Goal: Task Accomplishment & Management: Use online tool/utility

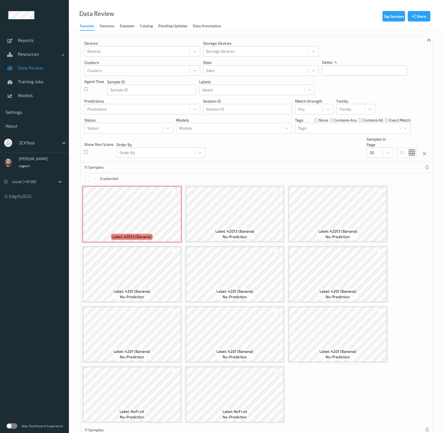
click at [39, 143] on div at bounding box center [37, 142] width 37 height 7
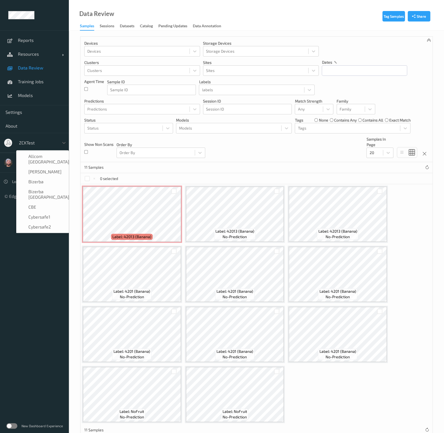
scroll to position [336, 0]
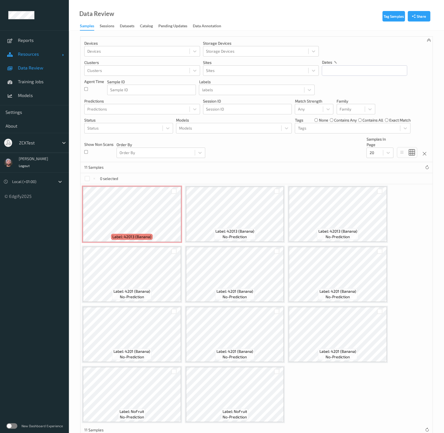
click at [42, 57] on link "Resources" at bounding box center [34, 54] width 69 height 14
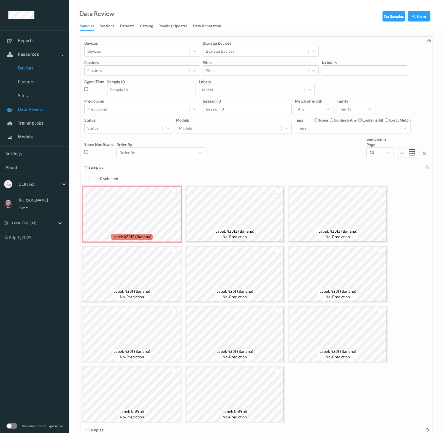
click at [34, 70] on span "Devices" at bounding box center [40, 68] width 45 height 6
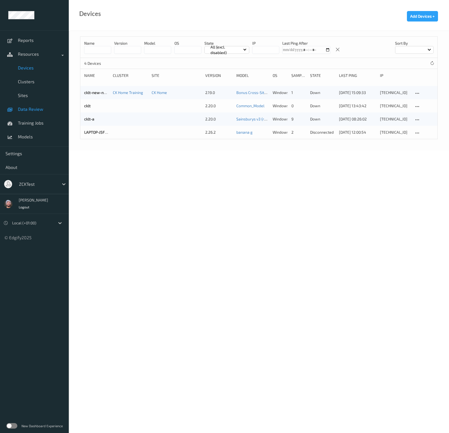
click at [37, 111] on span "Data Review" at bounding box center [40, 109] width 45 height 6
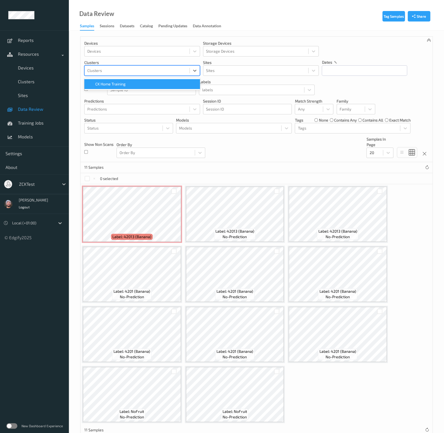
click at [137, 72] on div at bounding box center [136, 70] width 99 height 7
click at [37, 151] on span "Settings" at bounding box center [35, 154] width 58 height 6
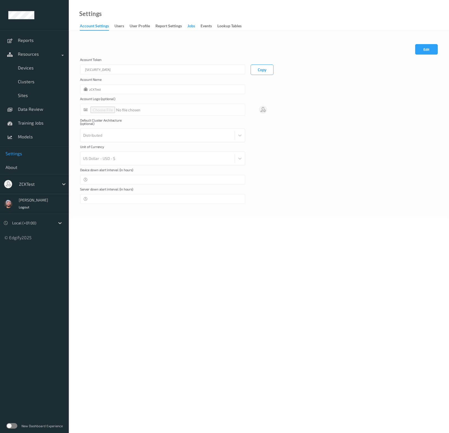
click at [194, 24] on div "Jobs" at bounding box center [191, 26] width 8 height 7
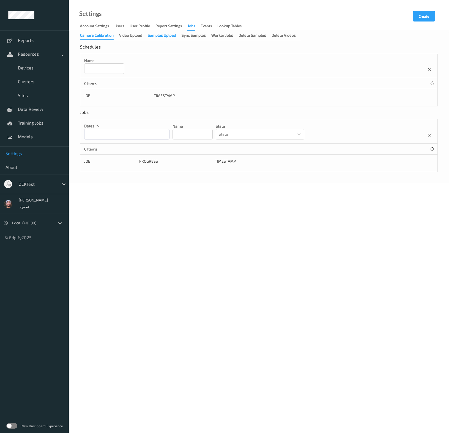
click at [167, 34] on div "Samples Upload" at bounding box center [162, 35] width 28 height 7
click at [129, 38] on div "Video Upload" at bounding box center [130, 35] width 23 height 7
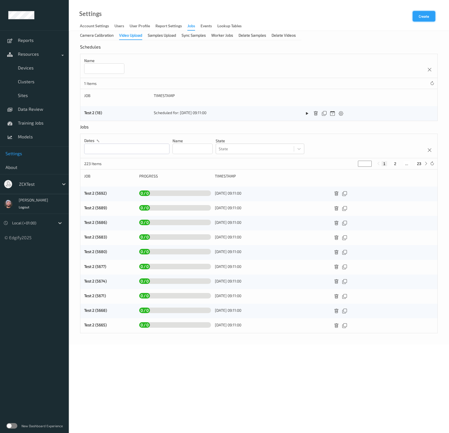
click at [417, 18] on button "Create" at bounding box center [424, 16] width 23 height 10
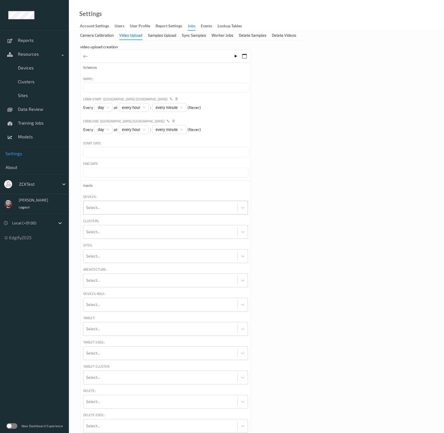
click at [129, 202] on div at bounding box center [160, 207] width 148 height 11
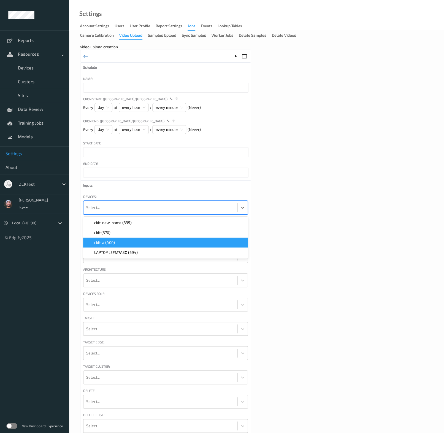
click at [137, 313] on div "inputs Devices: option cklt-a (400) focused, 3 of 4. 4 results available. Use U…" at bounding box center [165, 366] width 171 height 372
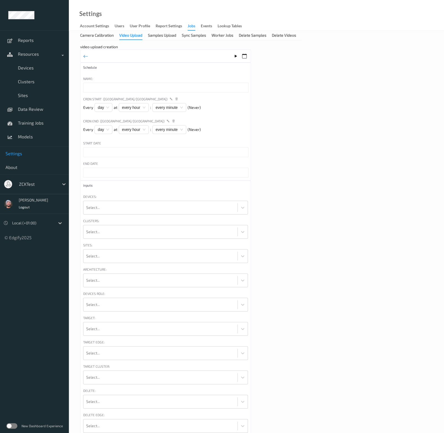
click at [321, 153] on div "video upload creation Schedule Name: Cron Start ([GEOGRAPHIC_DATA]/[GEOGRAPHIC_…" at bounding box center [256, 298] width 352 height 509
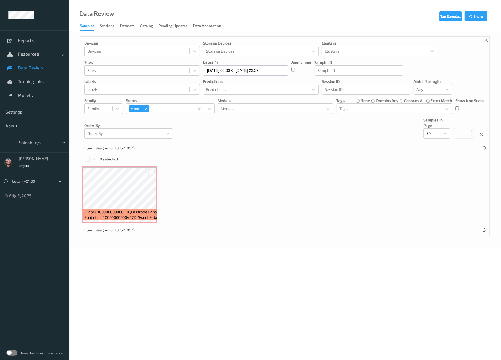
click at [38, 141] on div at bounding box center [37, 142] width 37 height 7
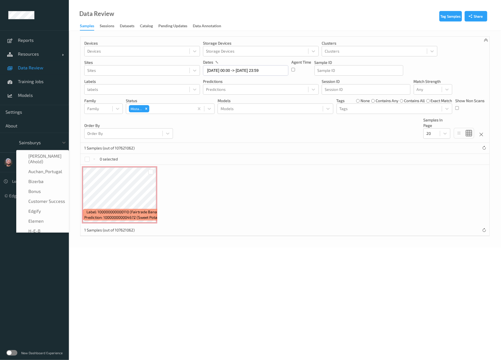
scroll to position [66, 0]
click at [42, 167] on div "H-E-B" at bounding box center [43, 165] width 46 height 6
